Goal: Task Accomplishment & Management: Manage account settings

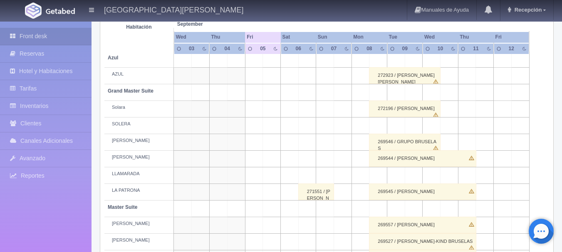
scroll to position [161, 0]
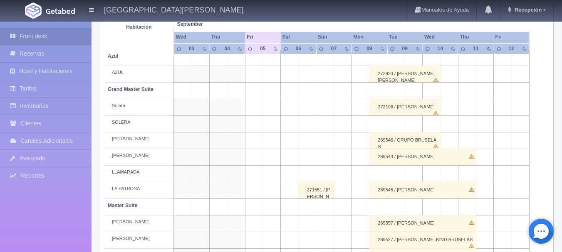
click at [384, 79] on div "272923 / [PERSON_NAME] [PERSON_NAME]" at bounding box center [405, 74] width 72 height 17
click at [0, 0] on div "Seleccionar hab. No elements found. Consider changing the search query. List is…" at bounding box center [0, 0] width 0 height 0
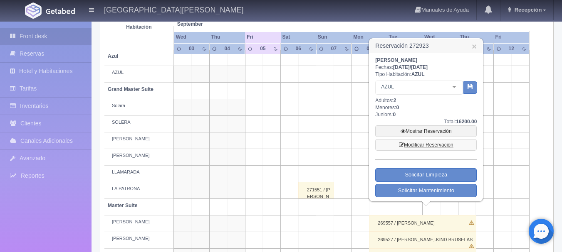
click at [441, 145] on link "Modificar Reservación" at bounding box center [425, 145] width 101 height 12
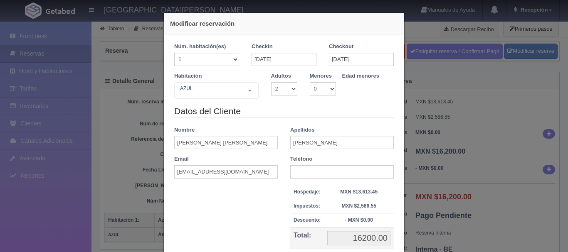
select select "2"
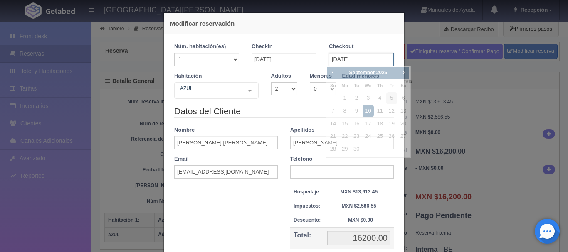
click at [367, 60] on input "[DATE]" at bounding box center [361, 59] width 65 height 13
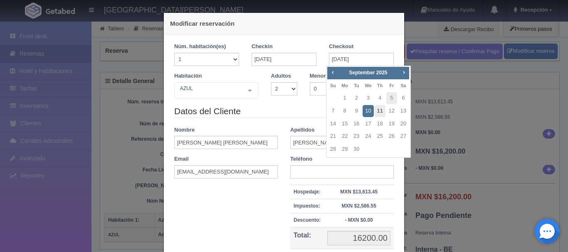
click at [380, 115] on link "11" at bounding box center [380, 111] width 11 height 12
type input "[DATE]"
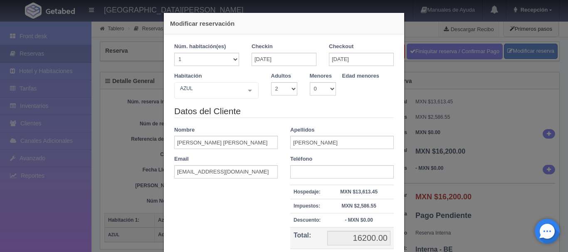
checkbox input "false"
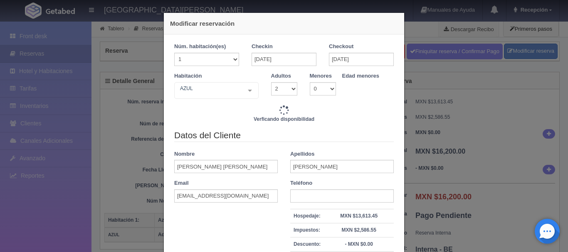
type input "24300.00"
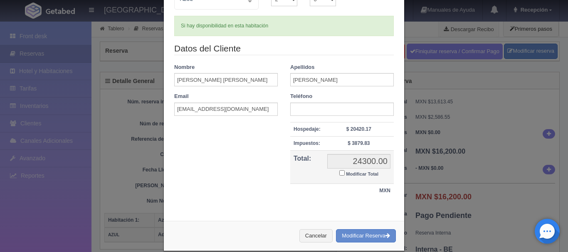
scroll to position [101, 0]
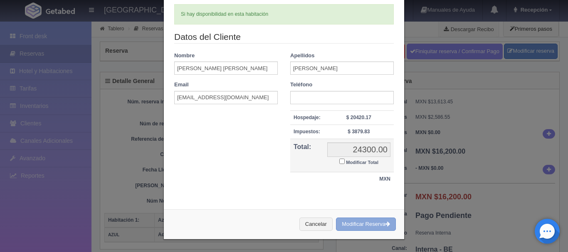
click at [372, 221] on button "Modificar Reserva" at bounding box center [366, 225] width 60 height 14
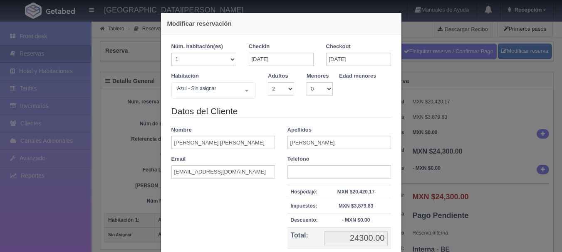
select select "2"
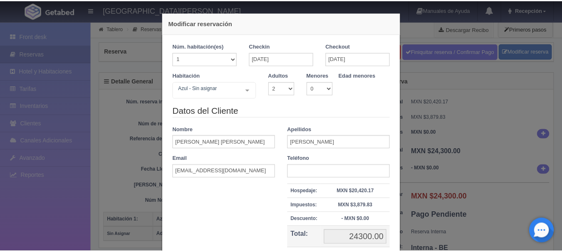
scroll to position [77, 0]
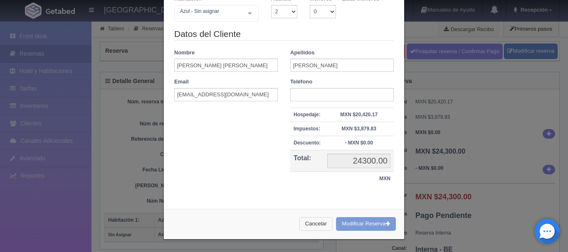
click at [313, 225] on button "Cancelar" at bounding box center [315, 224] width 33 height 14
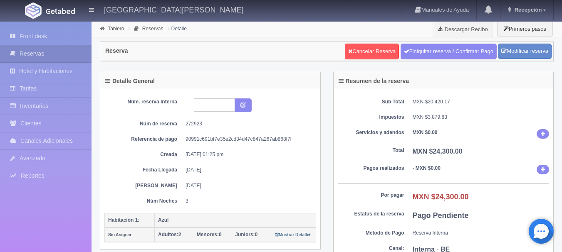
click at [66, 12] on img at bounding box center [60, 11] width 29 height 6
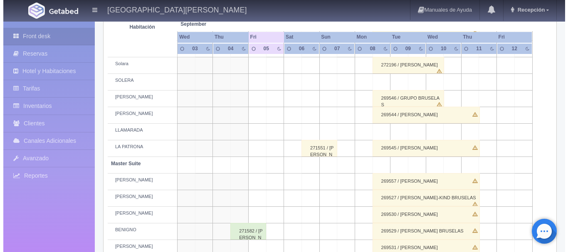
scroll to position [225, 0]
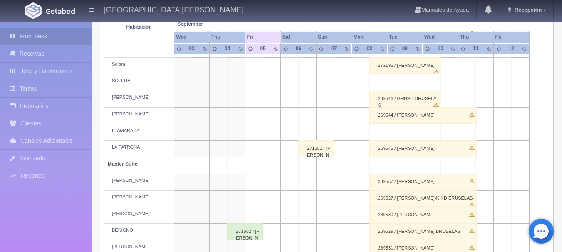
click at [380, 131] on td at bounding box center [378, 132] width 18 height 17
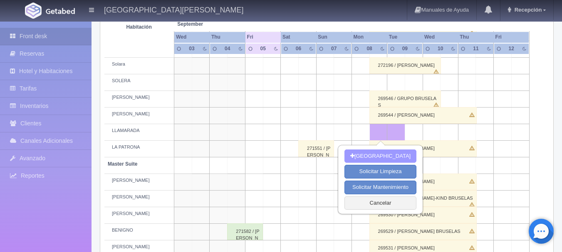
click at [381, 154] on button "Nueva Reserva" at bounding box center [380, 157] width 72 height 14
type input "[DATE]"
type input "09-09-2025"
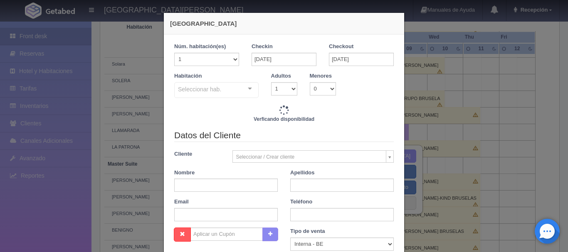
checkbox input "false"
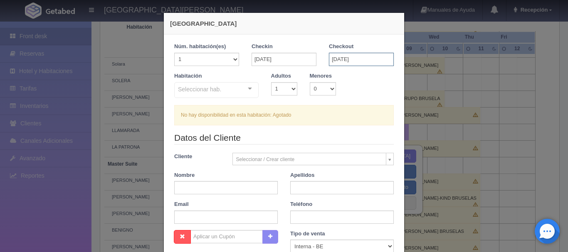
click at [369, 58] on input "09-09-2025" at bounding box center [361, 59] width 65 height 13
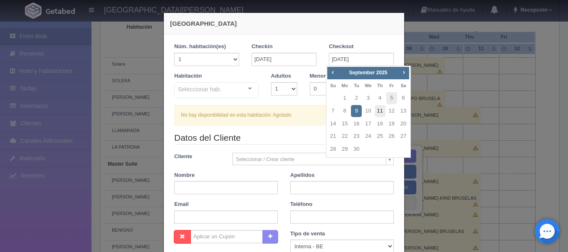
click at [379, 109] on link "11" at bounding box center [380, 111] width 11 height 12
type input "11-09-2025"
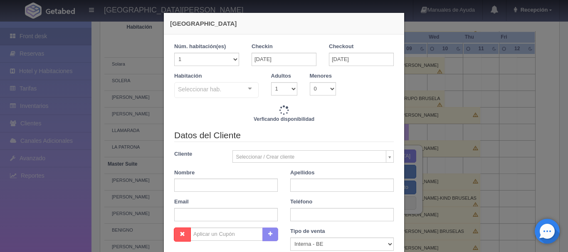
checkbox input "false"
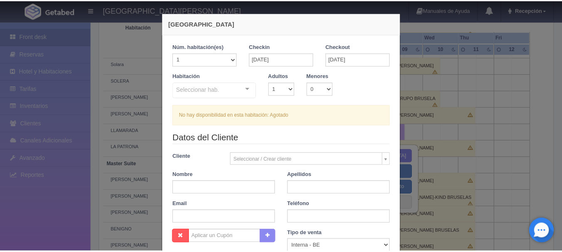
scroll to position [149, 0]
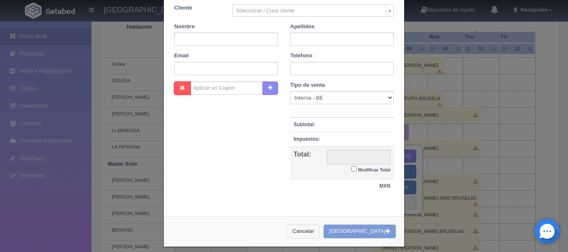
click at [320, 231] on button "Cancelar" at bounding box center [302, 232] width 33 height 14
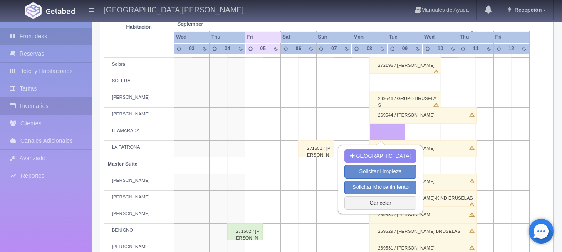
click at [51, 105] on link "Inventarios" at bounding box center [45, 106] width 91 height 17
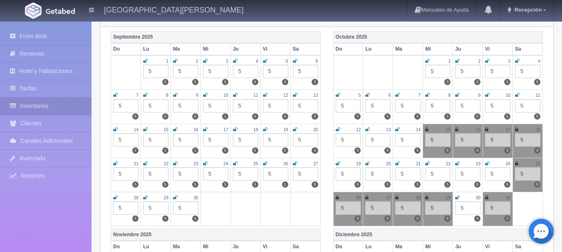
scroll to position [109, 0]
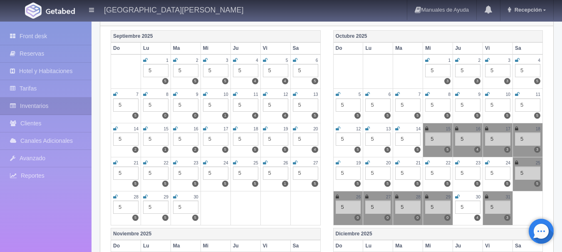
click at [42, 10] on picture at bounding box center [33, 10] width 21 height 21
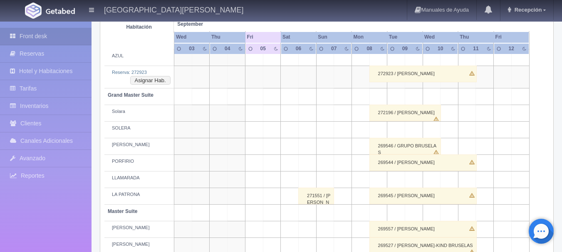
scroll to position [178, 0]
click at [381, 181] on td at bounding box center [378, 179] width 18 height 17
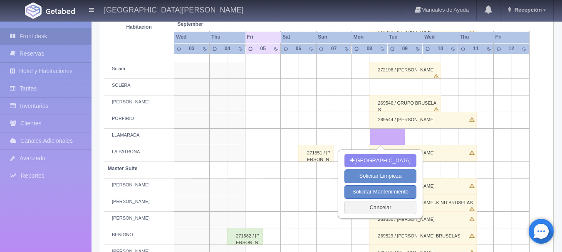
scroll to position [222, 0]
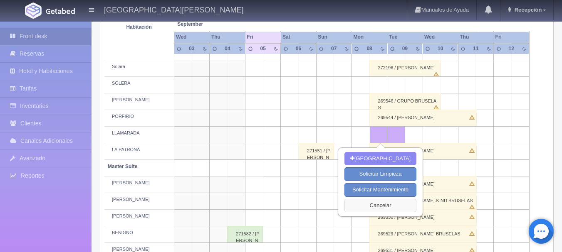
click at [379, 204] on button "Cancelar" at bounding box center [380, 206] width 72 height 14
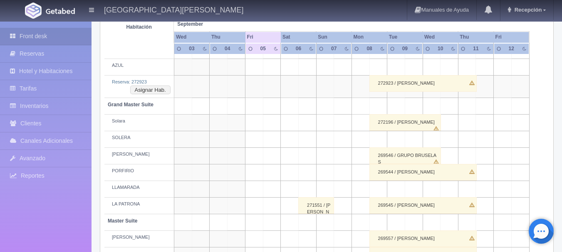
scroll to position [155, 0]
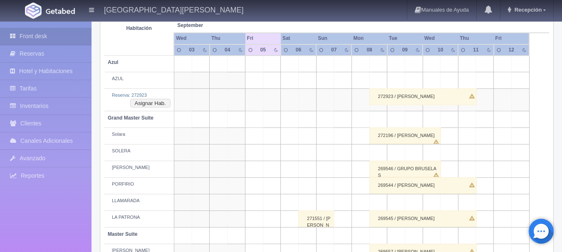
click at [387, 136] on div "272196 / [PERSON_NAME]" at bounding box center [405, 136] width 72 height 17
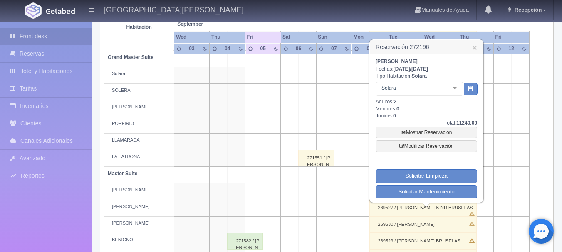
scroll to position [216, 0]
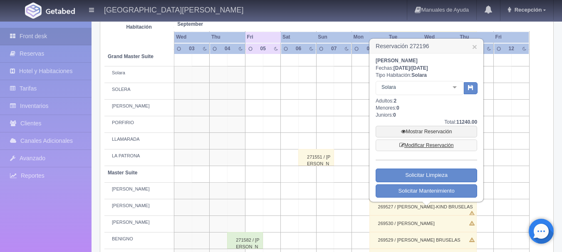
click at [429, 144] on link "Modificar Reservación" at bounding box center [425, 146] width 101 height 12
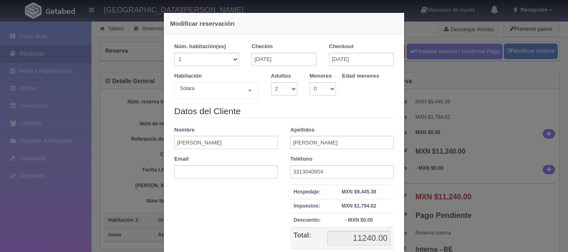
select select "2"
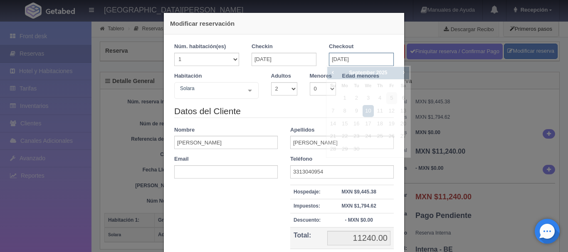
click at [351, 63] on input "[DATE]" at bounding box center [361, 59] width 65 height 13
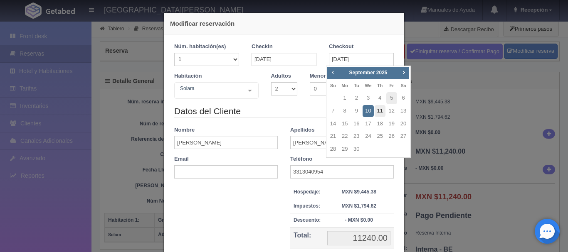
click at [380, 112] on link "11" at bounding box center [380, 111] width 11 height 12
type input "[DATE]"
checkbox input "false"
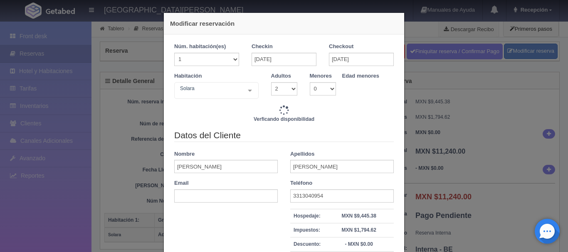
type input "16860.00"
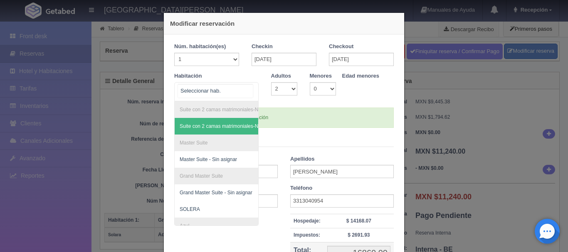
click at [247, 92] on div "Suite con 2 camas matrimoniales-No apta para menores Suite con 2 camas matrimon…" at bounding box center [216, 91] width 84 height 19
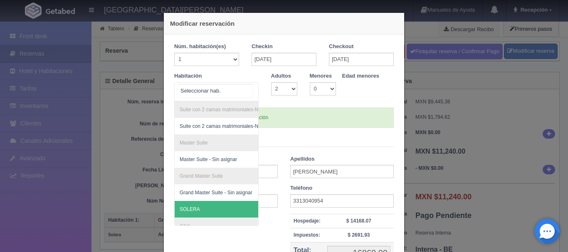
click at [210, 209] on span "SOLERA" at bounding box center [257, 209] width 164 height 17
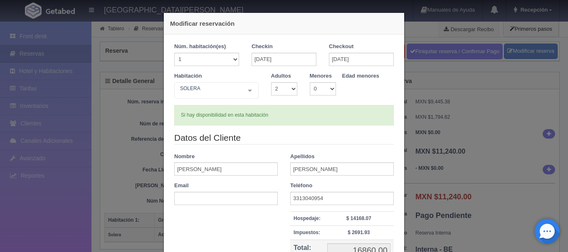
checkbox input "false"
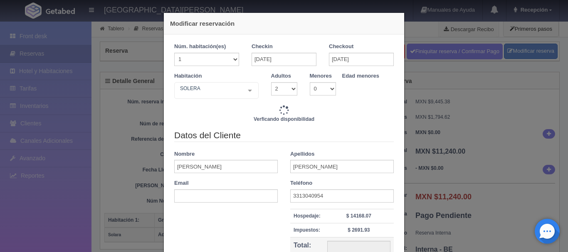
type input "16860.00"
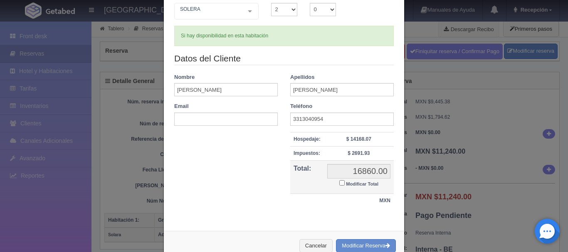
scroll to position [101, 0]
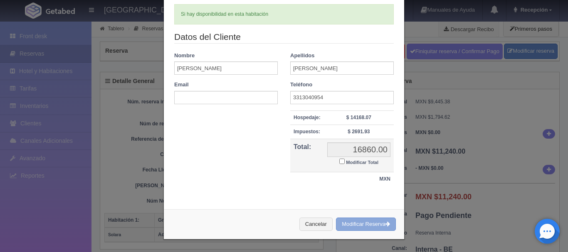
click at [365, 224] on button "Modificar Reserva" at bounding box center [366, 225] width 60 height 14
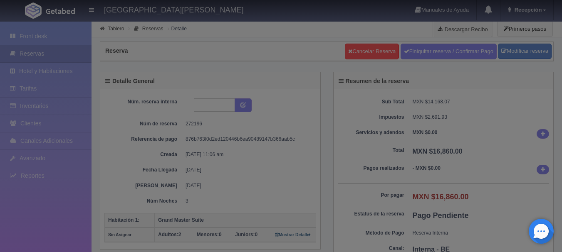
select select "2"
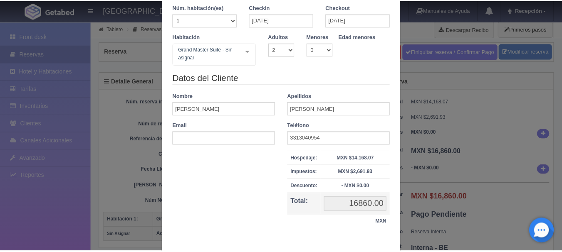
scroll to position [83, 0]
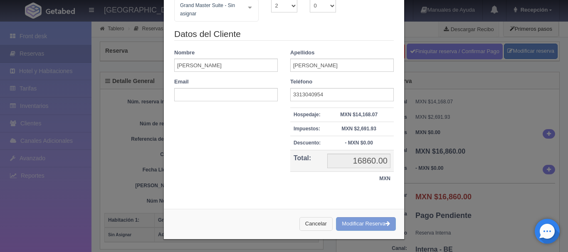
click at [318, 224] on button "Cancelar" at bounding box center [315, 224] width 33 height 14
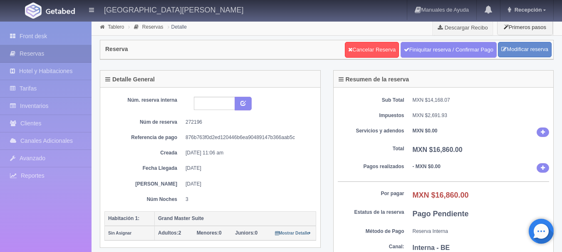
scroll to position [0, 0]
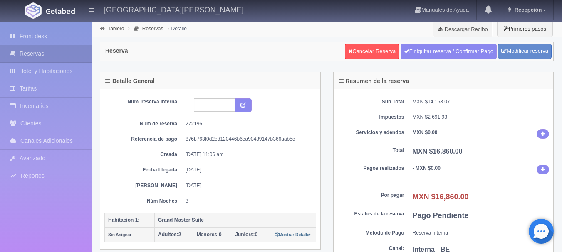
click at [57, 8] on img at bounding box center [60, 11] width 29 height 6
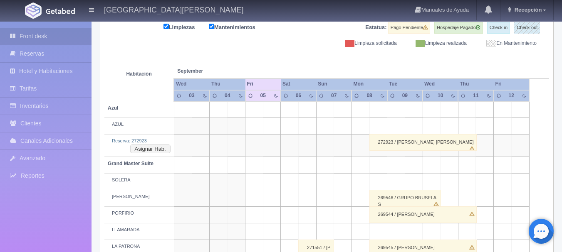
scroll to position [109, 0]
click at [157, 149] on button "Asignar Hab." at bounding box center [150, 149] width 40 height 9
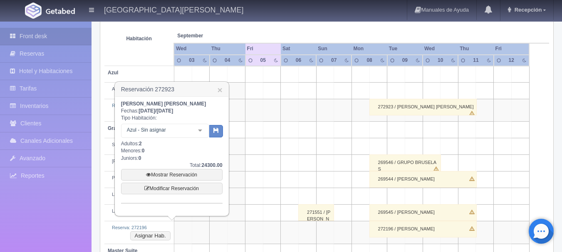
scroll to position [145, 0]
click at [215, 132] on icon "button" at bounding box center [215, 129] width 5 height 5
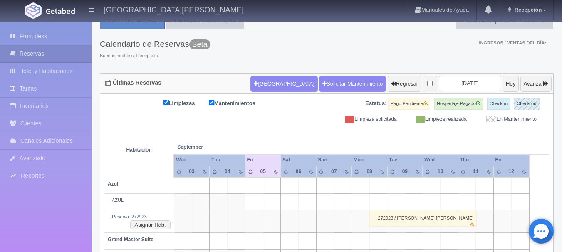
scroll to position [101, 0]
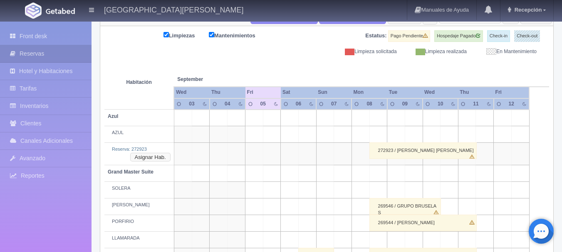
click at [158, 155] on button "Asignar Hab." at bounding box center [150, 157] width 40 height 9
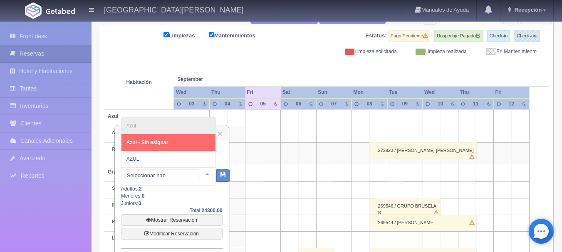
click at [202, 176] on div at bounding box center [207, 174] width 17 height 12
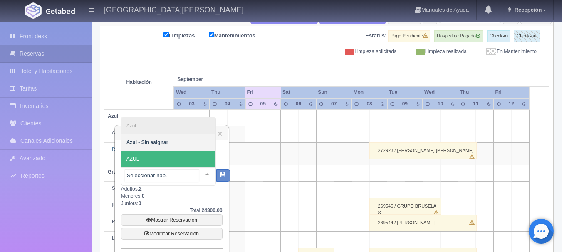
click at [152, 163] on span "AZUL" at bounding box center [168, 159] width 94 height 17
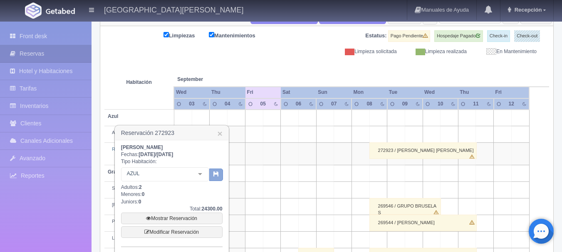
click at [216, 176] on icon "button" at bounding box center [215, 173] width 5 height 5
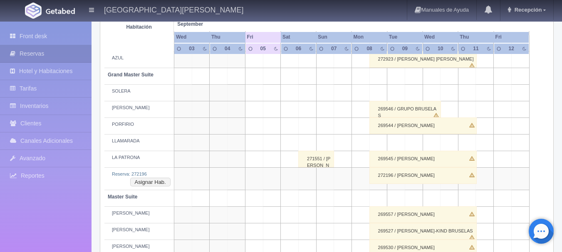
scroll to position [178, 0]
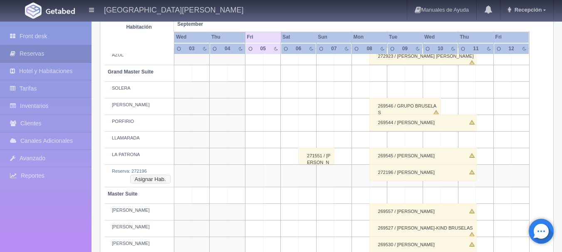
click at [148, 179] on button "Asignar Hab." at bounding box center [150, 179] width 40 height 9
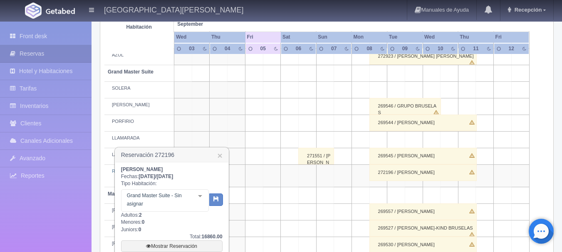
scroll to position [203, 0]
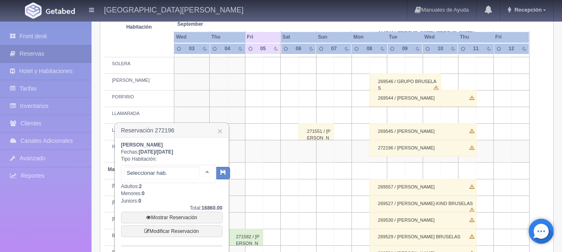
click at [199, 174] on div at bounding box center [207, 171] width 17 height 12
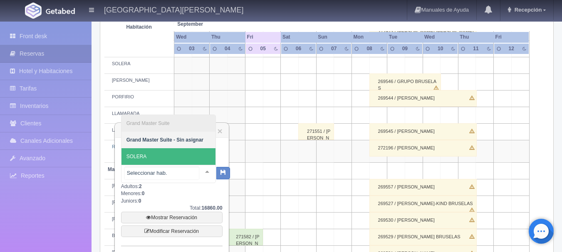
click at [166, 155] on span "SOLERA" at bounding box center [168, 156] width 94 height 17
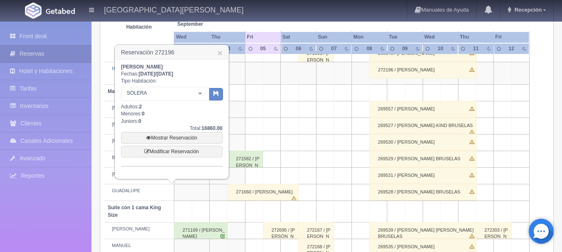
scroll to position [301, 0]
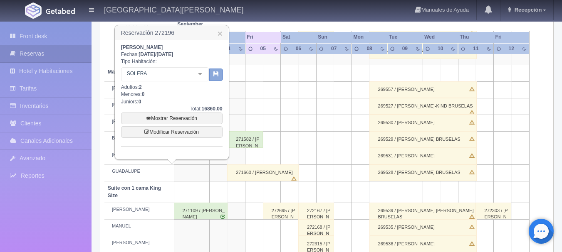
click at [215, 75] on icon "button" at bounding box center [215, 73] width 5 height 5
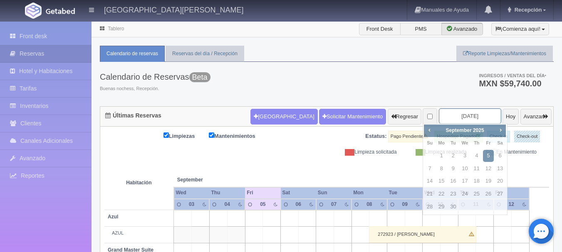
click at [479, 116] on input "2025-09-05" at bounding box center [470, 116] width 62 height 15
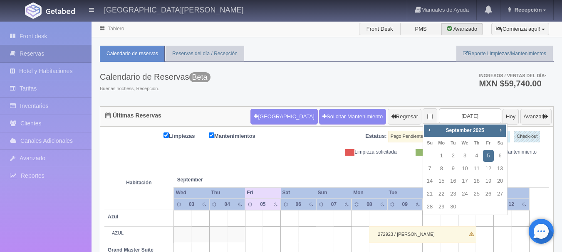
click at [499, 130] on span "Next" at bounding box center [500, 130] width 7 height 7
click at [432, 128] on span "Prev" at bounding box center [429, 130] width 7 height 7
click at [490, 208] on link "31" at bounding box center [488, 207] width 11 height 12
type input "2025-10-31"
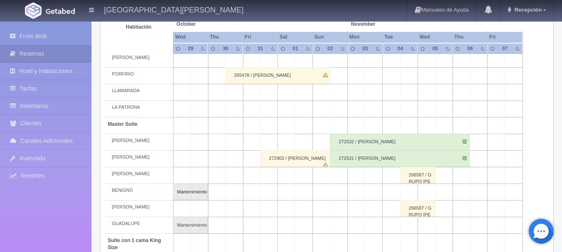
scroll to position [227, 0]
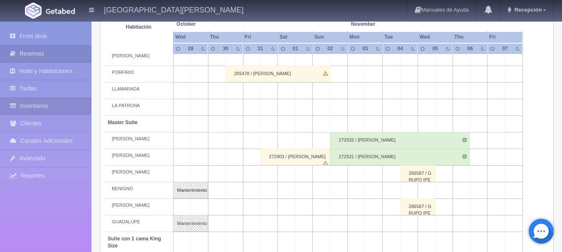
click at [66, 108] on link "Inventarios" at bounding box center [45, 106] width 91 height 17
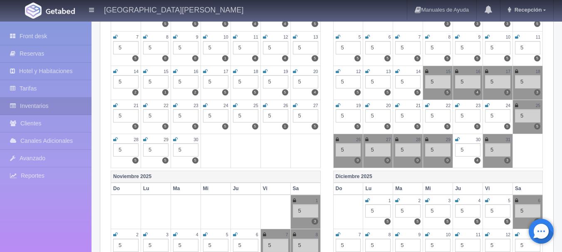
scroll to position [166, 0]
click at [487, 139] on icon at bounding box center [486, 139] width 3 height 5
click at [294, 200] on icon at bounding box center [294, 200] width 3 height 5
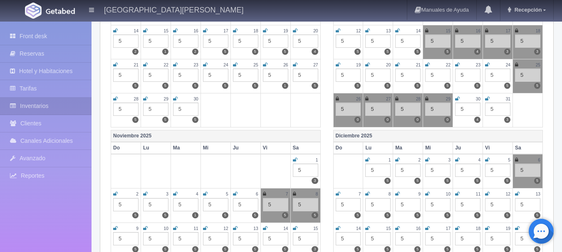
scroll to position [207, 0]
click at [61, 10] on img at bounding box center [60, 11] width 29 height 6
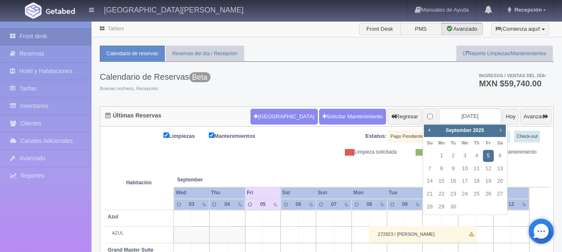
click at [501, 133] on span "Next" at bounding box center [500, 130] width 7 height 7
click at [485, 210] on link "31" at bounding box center [488, 207] width 11 height 12
type input "[DATE]"
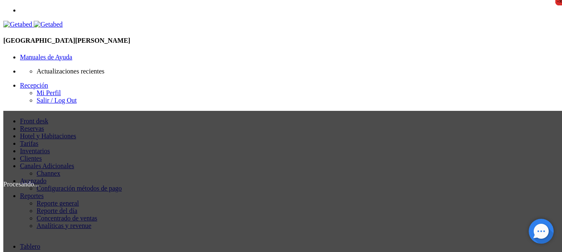
checkbox input "false"
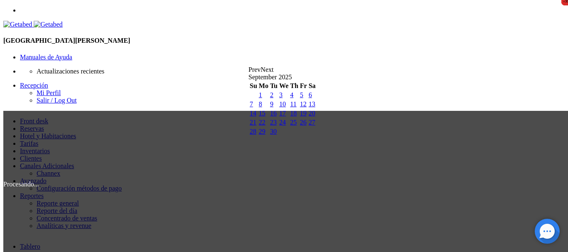
click at [274, 73] on span "Next" at bounding box center [267, 69] width 13 height 7
click at [306, 135] on link "31" at bounding box center [303, 131] width 7 height 7
type input "31-10-2025"
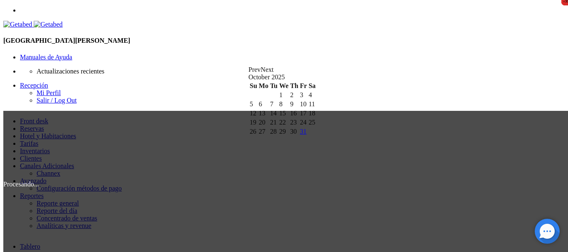
checkbox input "false"
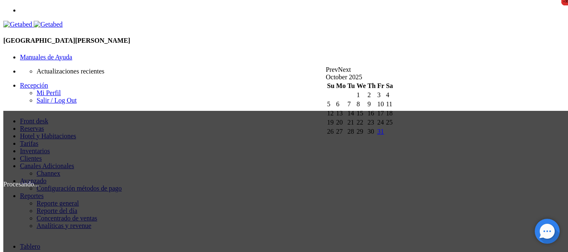
click at [351, 73] on span "Next" at bounding box center [344, 69] width 13 height 7
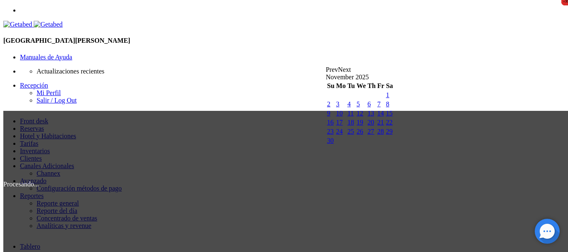
click at [339, 108] on link "3" at bounding box center [337, 104] width 3 height 7
type input "03-11-2025"
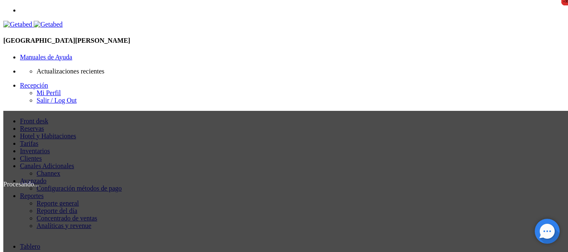
checkbox input "false"
select select "4"
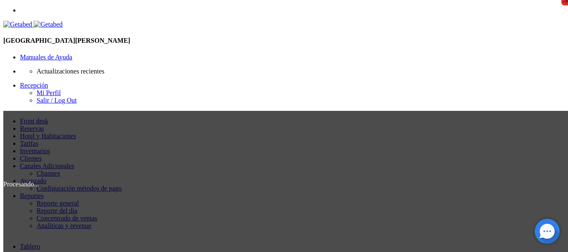
scroll to position [564, 0]
checkbox input "false"
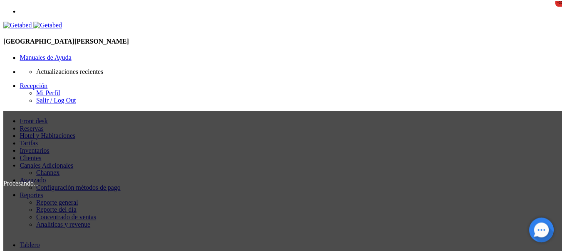
scroll to position [156, 0]
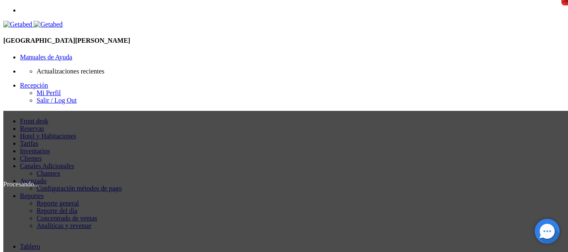
click at [26, 148] on link "Inventarios" at bounding box center [35, 151] width 30 height 7
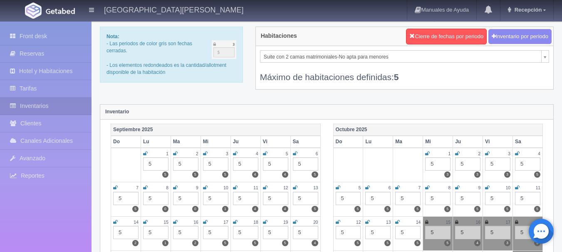
scroll to position [20, 0]
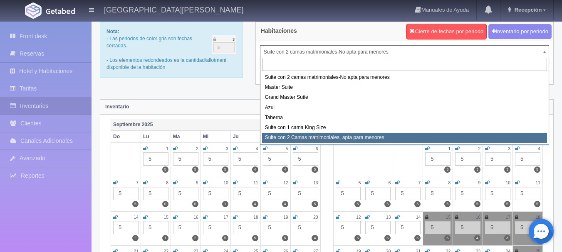
select select "1983"
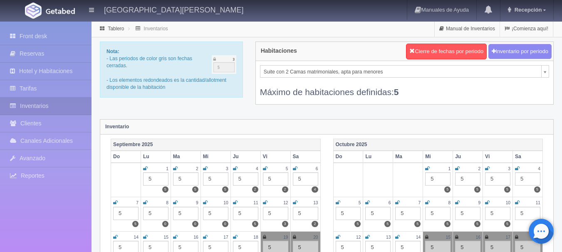
click at [47, 35] on link "Front desk" at bounding box center [45, 36] width 91 height 17
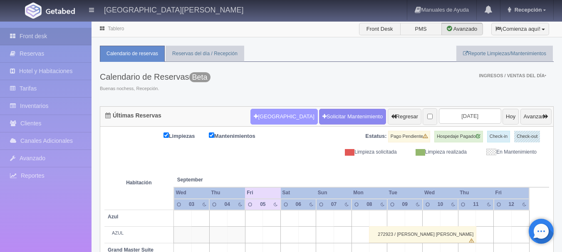
click at [274, 123] on button "Nueva Reserva" at bounding box center [283, 117] width 67 height 16
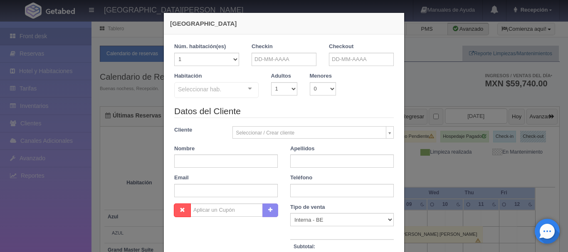
checkbox input "false"
click at [293, 58] on input "text" at bounding box center [284, 59] width 65 height 13
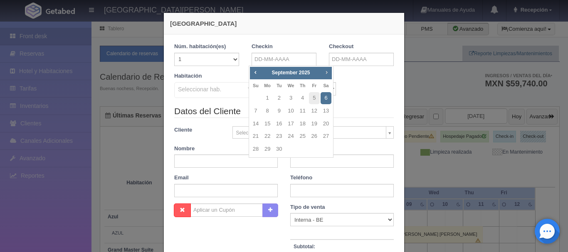
click at [323, 74] on span "Next" at bounding box center [326, 72] width 7 height 7
click at [314, 150] on link "31" at bounding box center [314, 149] width 11 height 12
type input "31-10-2025"
checkbox input "false"
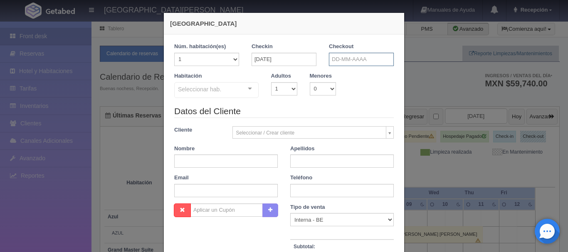
click at [360, 57] on input "text" at bounding box center [361, 59] width 65 height 13
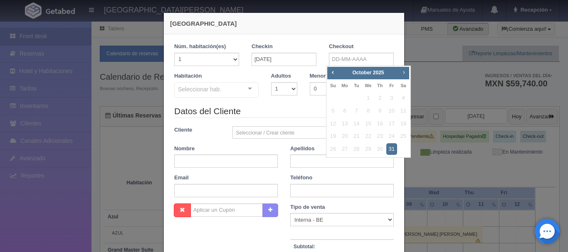
click at [404, 72] on span "Next" at bounding box center [403, 72] width 7 height 7
click at [346, 111] on link "3" at bounding box center [344, 111] width 11 height 12
type input "03-11-2025"
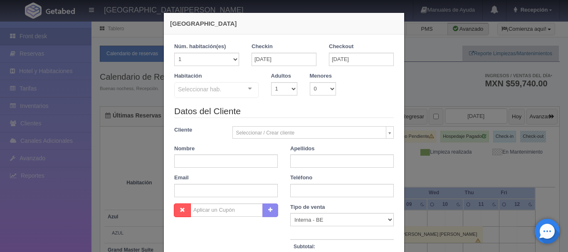
checkbox input "false"
click at [286, 91] on select "1 2 3 4 5 6 7 8 9 10" at bounding box center [284, 88] width 26 height 13
select select "4"
click at [271, 82] on select "1 2 3 4 5 6 7 8 9 10" at bounding box center [284, 88] width 26 height 13
click at [239, 88] on div "Seleccionar hab. Suite con 2 camas matrimoniales-No apta para menores Suite con…" at bounding box center [216, 90] width 84 height 17
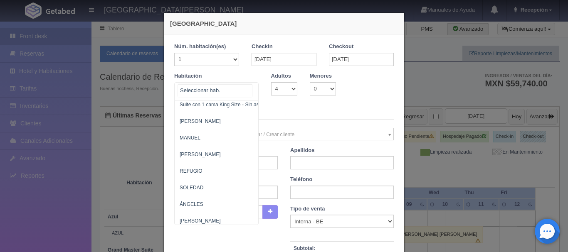
scroll to position [564, 0]
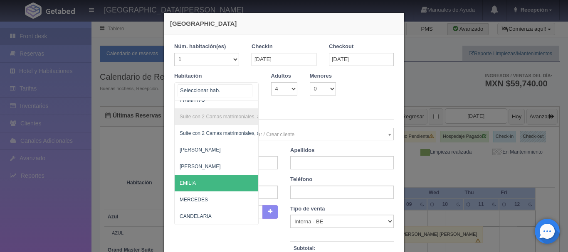
click at [191, 180] on span "EMILIA" at bounding box center [188, 183] width 16 height 6
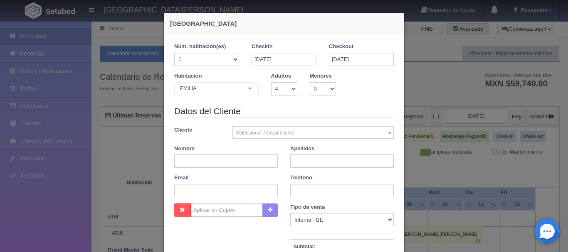
checkbox input "false"
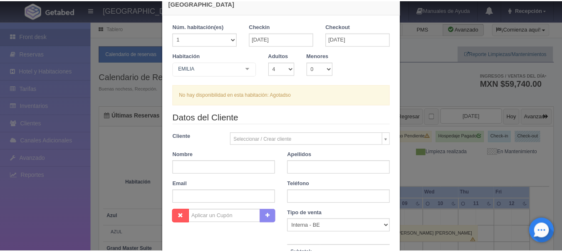
scroll to position [156, 0]
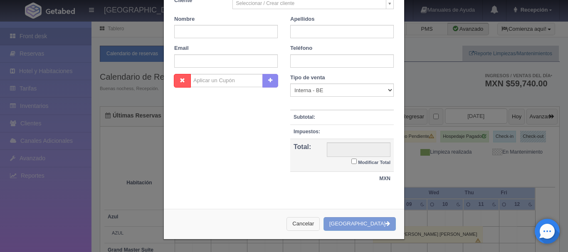
click at [319, 225] on button "Cancelar" at bounding box center [302, 224] width 33 height 14
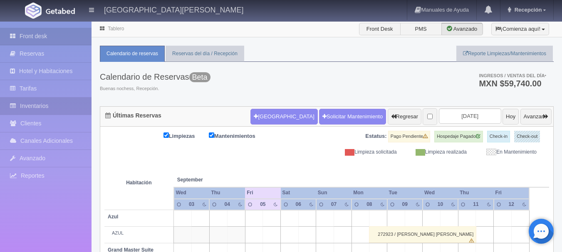
click at [49, 101] on link "Inventarios" at bounding box center [45, 106] width 91 height 17
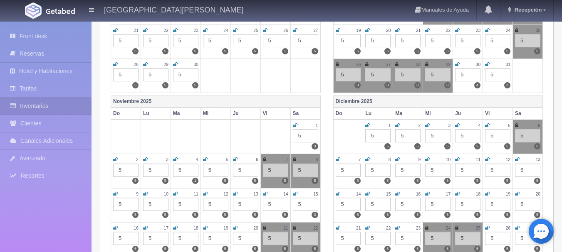
scroll to position [241, 0]
click at [456, 64] on icon at bounding box center [457, 64] width 5 height 5
click at [487, 67] on link at bounding box center [487, 65] width 5 height 7
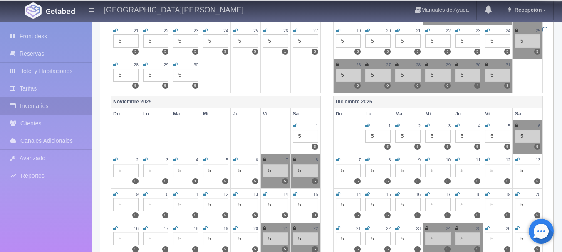
click at [486, 64] on icon at bounding box center [486, 64] width 3 height 5
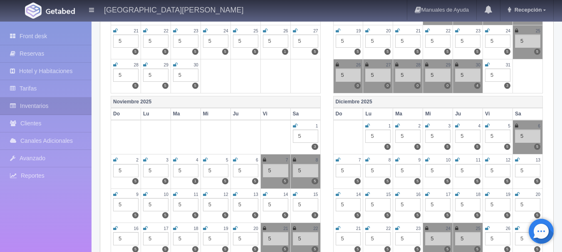
click at [486, 64] on icon at bounding box center [487, 64] width 5 height 5
click at [296, 126] on icon at bounding box center [295, 125] width 5 height 5
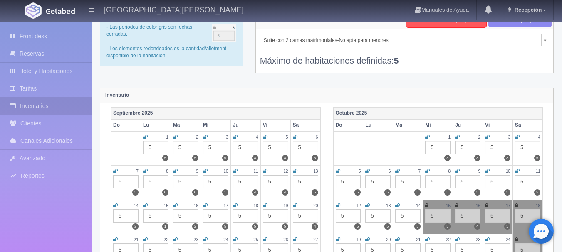
scroll to position [0, 0]
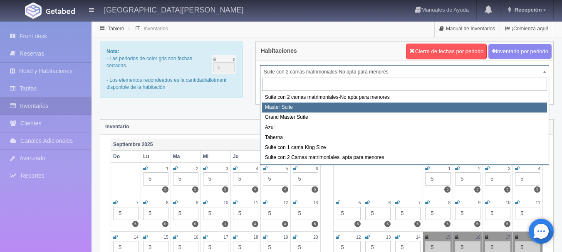
select select "1894"
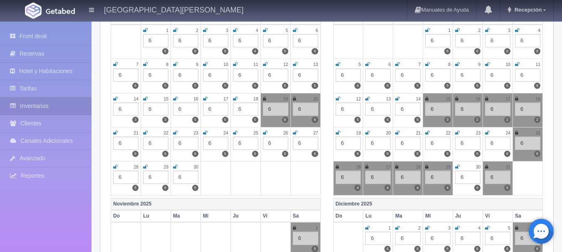
scroll to position [138, 0]
click at [486, 167] on icon at bounding box center [486, 167] width 3 height 5
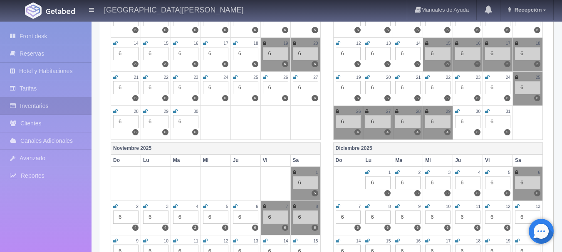
scroll to position [195, 0]
click at [295, 172] on icon at bounding box center [294, 172] width 3 height 5
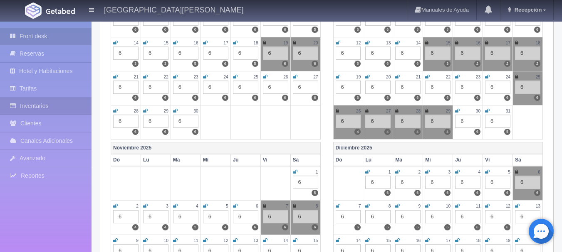
click at [52, 34] on link "Front desk" at bounding box center [45, 36] width 91 height 17
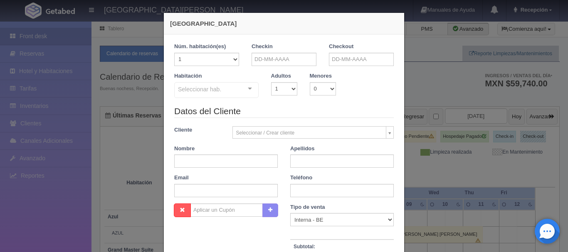
checkbox input "false"
click at [291, 61] on input "text" at bounding box center [284, 59] width 65 height 13
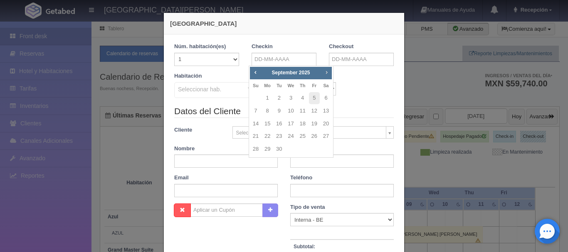
click at [326, 74] on span "Next" at bounding box center [326, 72] width 7 height 7
click at [312, 152] on link "31" at bounding box center [314, 149] width 11 height 12
type input "[DATE]"
checkbox input "false"
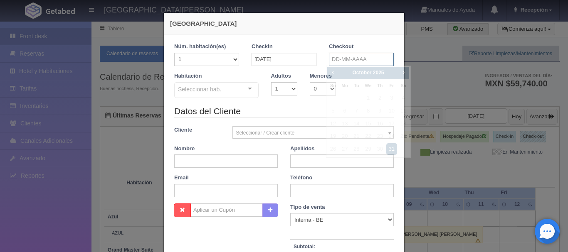
click at [357, 56] on input "text" at bounding box center [361, 59] width 65 height 13
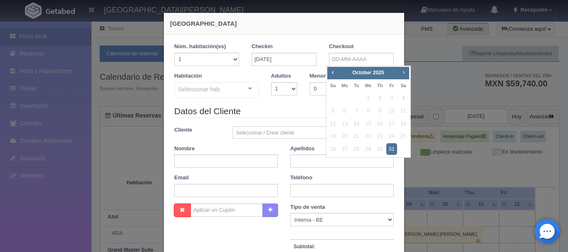
click at [404, 73] on span "Next" at bounding box center [403, 72] width 7 height 7
click at [345, 109] on link "3" at bounding box center [344, 111] width 11 height 12
type input "03-11-2025"
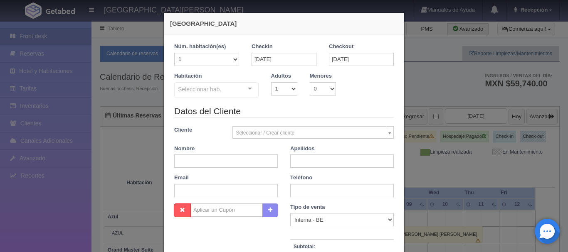
checkbox input "false"
click at [291, 89] on select "1 2 3 4 5 6 7 8 9 10" at bounding box center [284, 88] width 26 height 13
select select "2"
click at [271, 82] on select "1 2 3 4 5 6 7 8 9 10" at bounding box center [284, 88] width 26 height 13
click at [248, 89] on div "Seleccionar hab. Suite con 2 camas matrimoniales-No apta para menores Suite con…" at bounding box center [216, 90] width 84 height 17
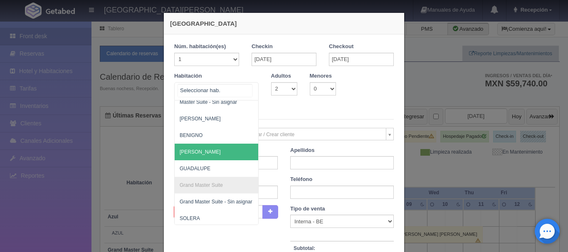
scroll to position [106, 0]
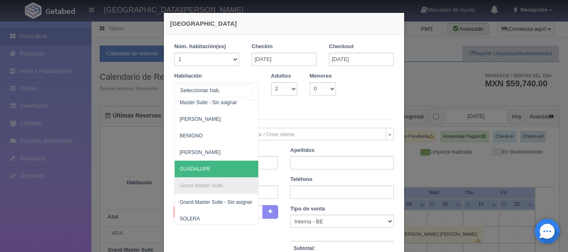
click at [206, 175] on span "GUADALUPE" at bounding box center [257, 169] width 164 height 17
click at [206, 178] on li "Grand Master Suite" at bounding box center [257, 186] width 164 height 17
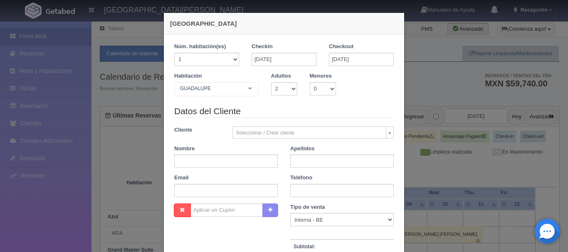
checkbox input "false"
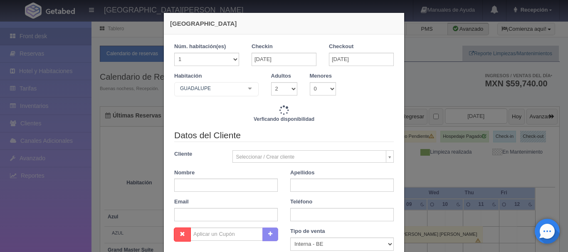
type input "16940.00"
checkbox input "false"
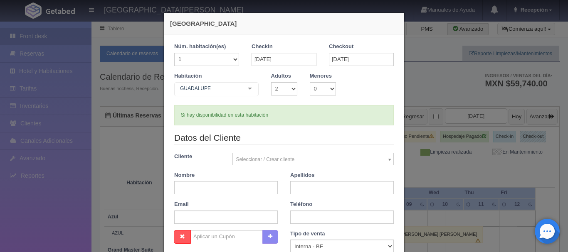
scroll to position [52, 0]
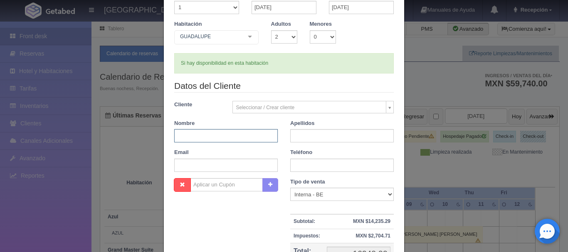
click at [228, 133] on input "text" at bounding box center [226, 135] width 104 height 13
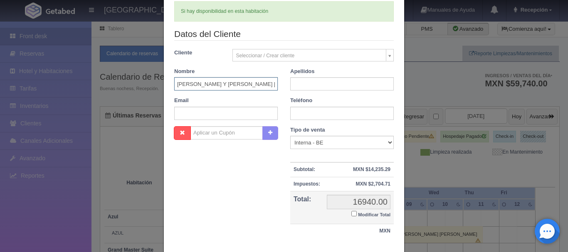
scroll to position [116, 0]
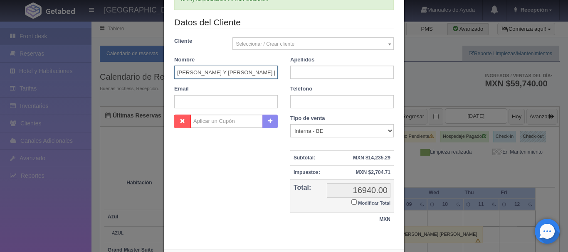
type input "JULIANA Y JOSE ANTONIO"
click at [333, 101] on input "text" at bounding box center [342, 101] width 104 height 13
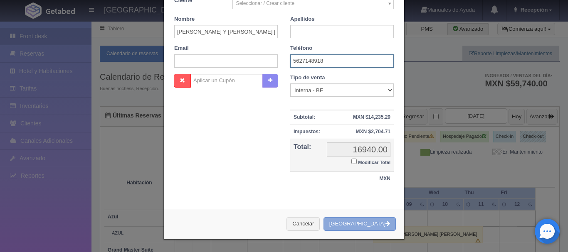
type input "5627148918"
click at [368, 225] on button "Crear Reserva" at bounding box center [359, 224] width 72 height 14
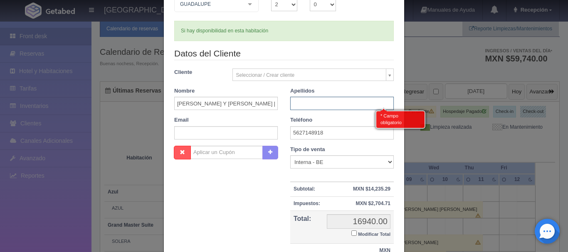
scroll to position [83, 0]
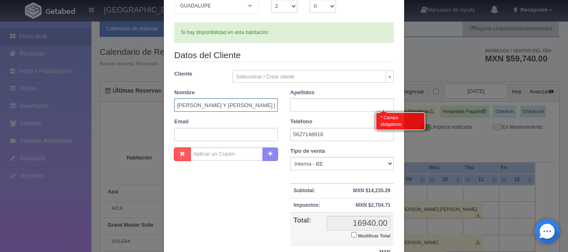
click at [259, 104] on input "[PERSON_NAME] Y [PERSON_NAME] [PERSON_NAME]" at bounding box center [226, 105] width 104 height 13
type input "JULIANA Y JOSE"
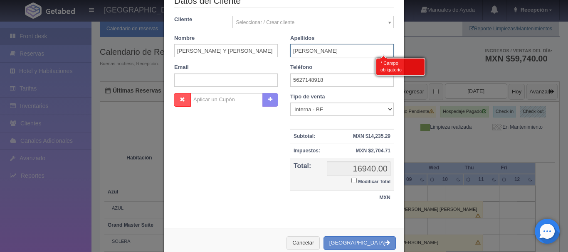
scroll to position [156, 0]
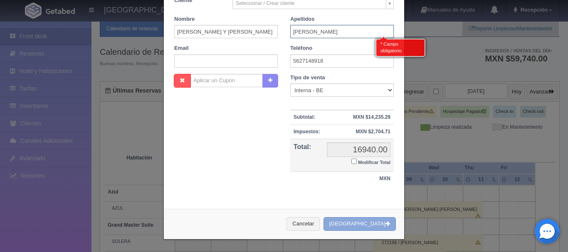
type input "ANTONIO"
click at [355, 220] on button "Crear Reserva" at bounding box center [359, 224] width 72 height 14
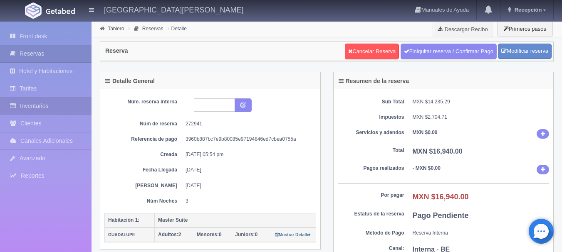
click at [57, 107] on link "Inventarios" at bounding box center [45, 106] width 91 height 17
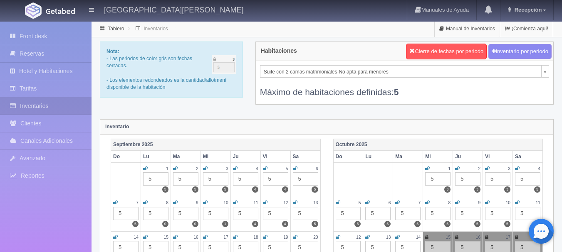
scroll to position [0, 0]
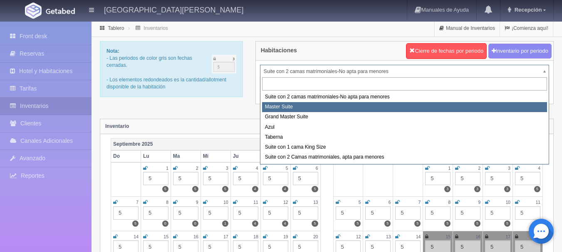
select select "1894"
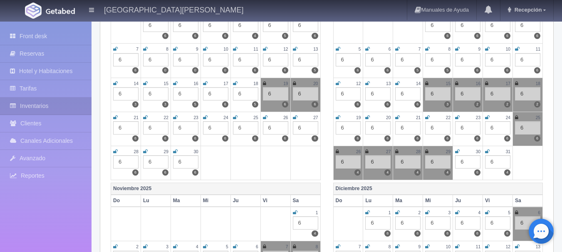
scroll to position [154, 0]
click at [457, 151] on icon at bounding box center [457, 151] width 5 height 5
click at [487, 152] on icon at bounding box center [487, 151] width 5 height 5
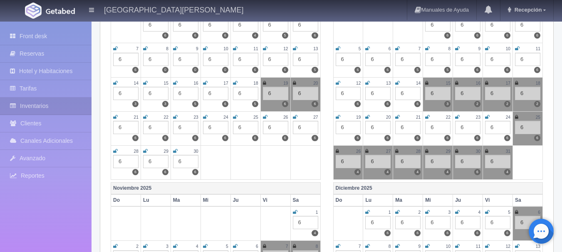
click at [291, 212] on td "1 6 4" at bounding box center [305, 224] width 30 height 35
click at [293, 213] on icon at bounding box center [295, 212] width 5 height 5
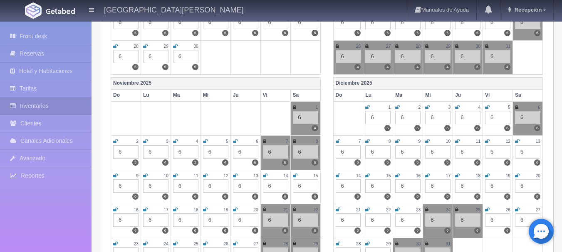
scroll to position [0, 0]
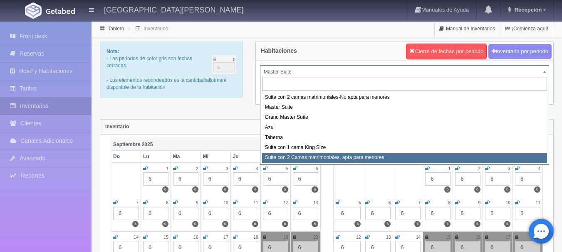
select select "1983"
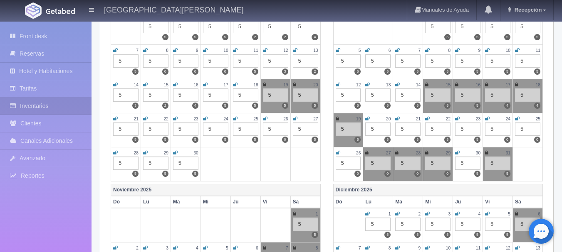
scroll to position [153, 0]
click at [486, 151] on icon at bounding box center [486, 152] width 3 height 5
click at [294, 215] on icon at bounding box center [294, 213] width 3 height 5
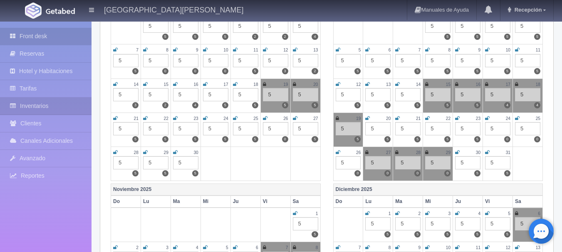
click at [53, 31] on link "Front desk" at bounding box center [45, 36] width 91 height 17
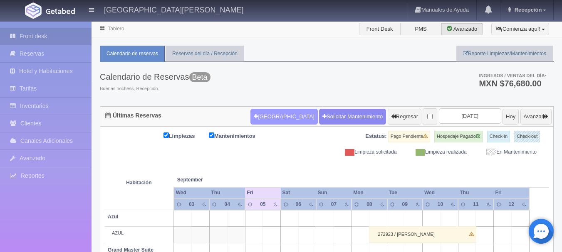
click at [265, 113] on button "Nueva Reserva" at bounding box center [283, 117] width 67 height 16
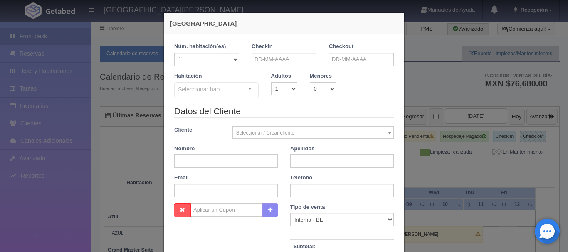
checkbox input "false"
click at [283, 62] on input "text" at bounding box center [284, 59] width 65 height 13
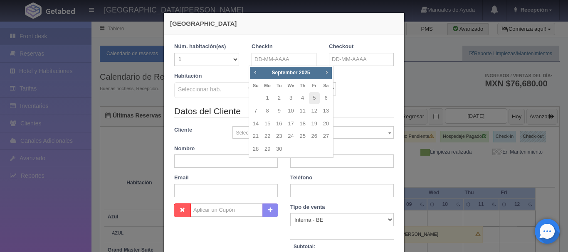
click at [326, 72] on span "Next" at bounding box center [326, 72] width 7 height 7
click at [315, 150] on link "31" at bounding box center [314, 149] width 11 height 12
type input "31-10-2025"
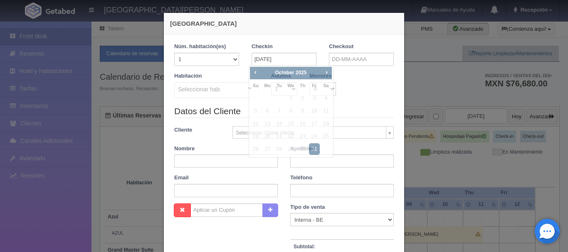
checkbox input "false"
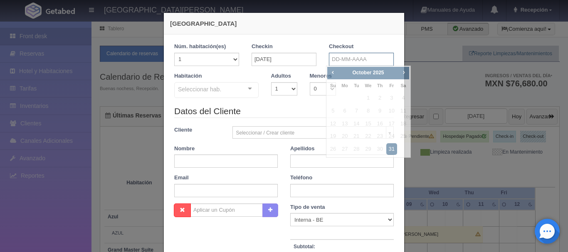
click at [362, 59] on input "text" at bounding box center [361, 59] width 65 height 13
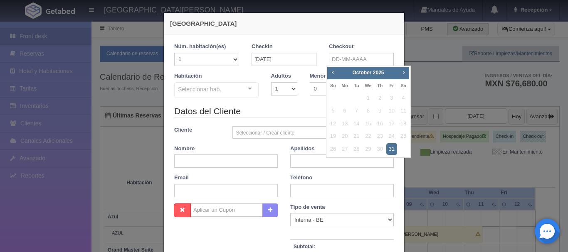
click at [404, 70] on span "Next" at bounding box center [403, 72] width 7 height 7
click at [336, 111] on link "2" at bounding box center [333, 111] width 11 height 12
type input "02-11-2025"
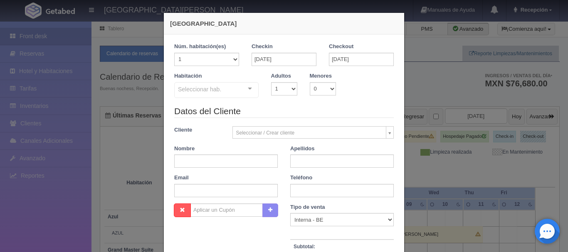
checkbox input "false"
click at [291, 86] on select "1 2 3 4 5 6 7 8 9 10" at bounding box center [284, 88] width 26 height 13
select select "2"
click at [271, 82] on select "1 2 3 4 5 6 7 8 9 10" at bounding box center [284, 88] width 26 height 13
checkbox input "false"
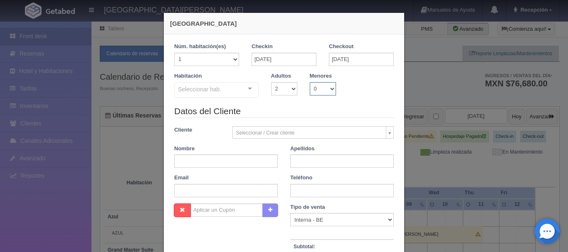
click at [326, 90] on select "0 1 2 3 4 5 6 7 8 9 10" at bounding box center [323, 88] width 26 height 13
select select "2"
click at [310, 82] on select "0 1 2 3 4 5 6 7 8 9 10" at bounding box center [323, 88] width 26 height 13
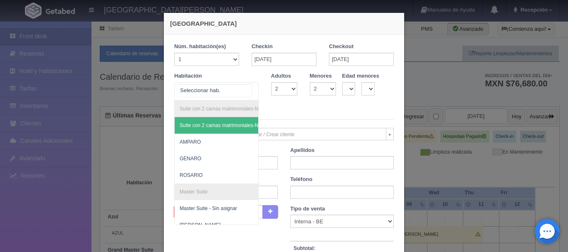
click at [247, 90] on div "Suite con 2 camas matrimoniales-No apta para menores Suite con 2 camas matrimon…" at bounding box center [216, 91] width 84 height 18
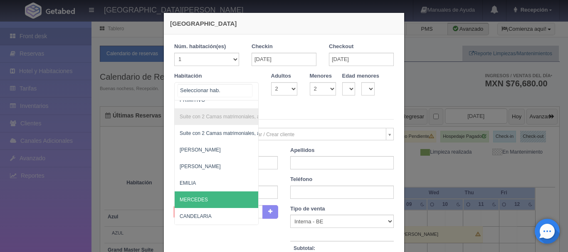
scroll to position [38, 0]
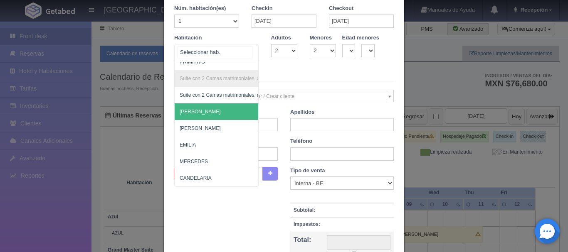
click at [197, 107] on span "CELSO" at bounding box center [257, 112] width 164 height 17
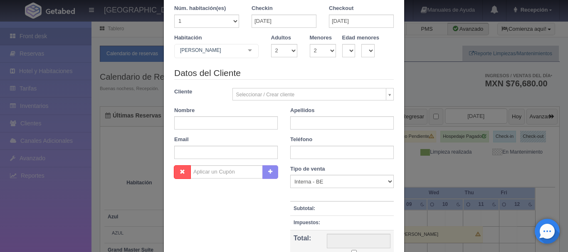
checkbox input "false"
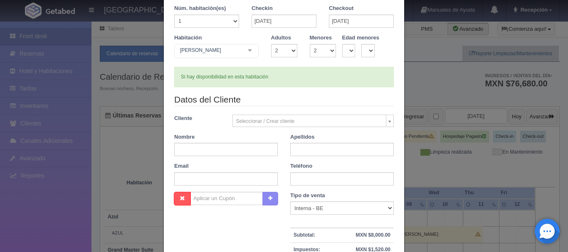
type input "9520.00"
checkbox input "false"
click at [232, 151] on input "text" at bounding box center [226, 149] width 104 height 13
type input "OMAR"
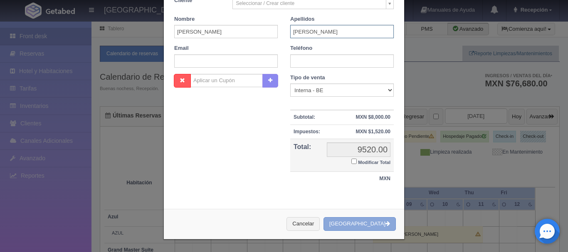
type input "MURILLO"
click at [367, 222] on button "Crear Reserva" at bounding box center [359, 224] width 72 height 14
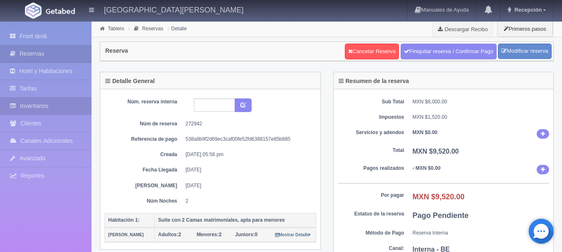
click at [62, 106] on link "Inventarios" at bounding box center [45, 106] width 91 height 17
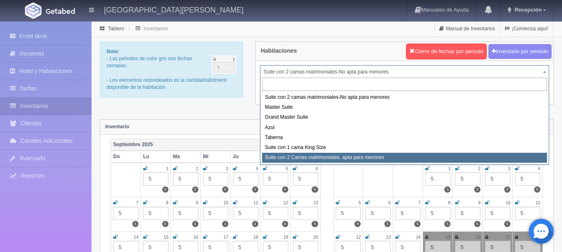
select select "1983"
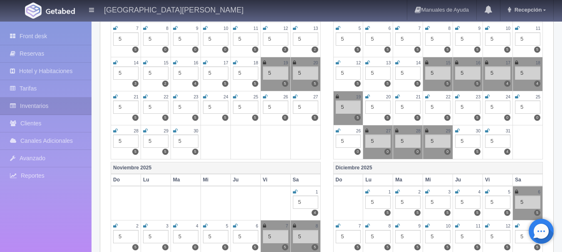
scroll to position [175, 0]
click at [456, 131] on icon at bounding box center [457, 130] width 5 height 5
click at [487, 131] on icon at bounding box center [487, 130] width 5 height 5
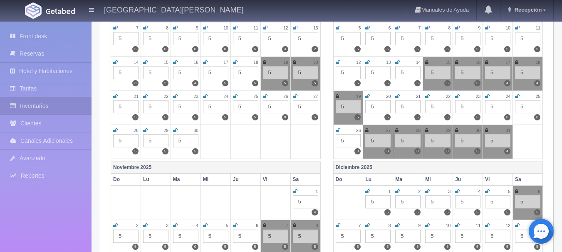
click at [295, 191] on icon at bounding box center [295, 191] width 5 height 5
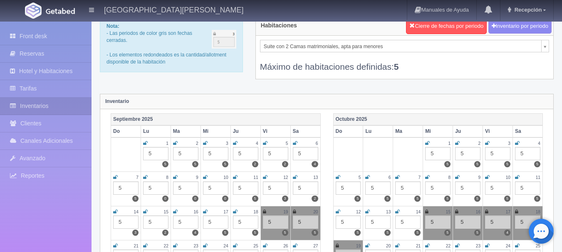
scroll to position [0, 0]
